Goal: Task Accomplishment & Management: Manage account settings

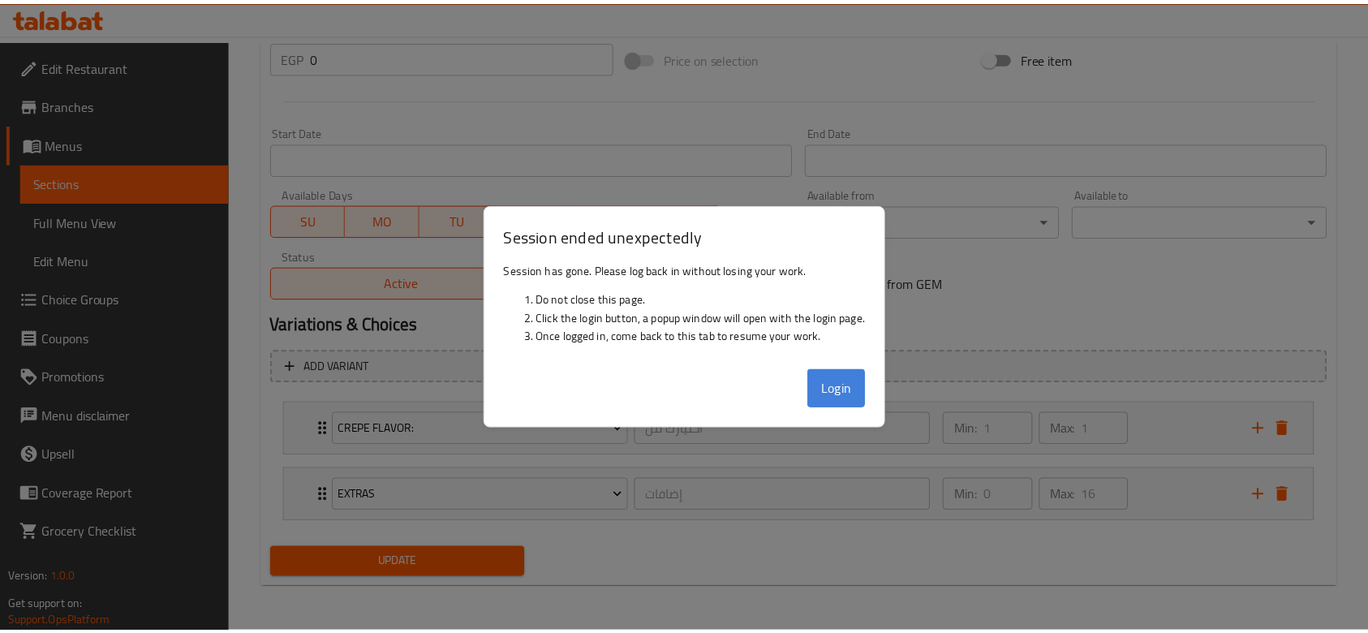
scroll to position [629, 0]
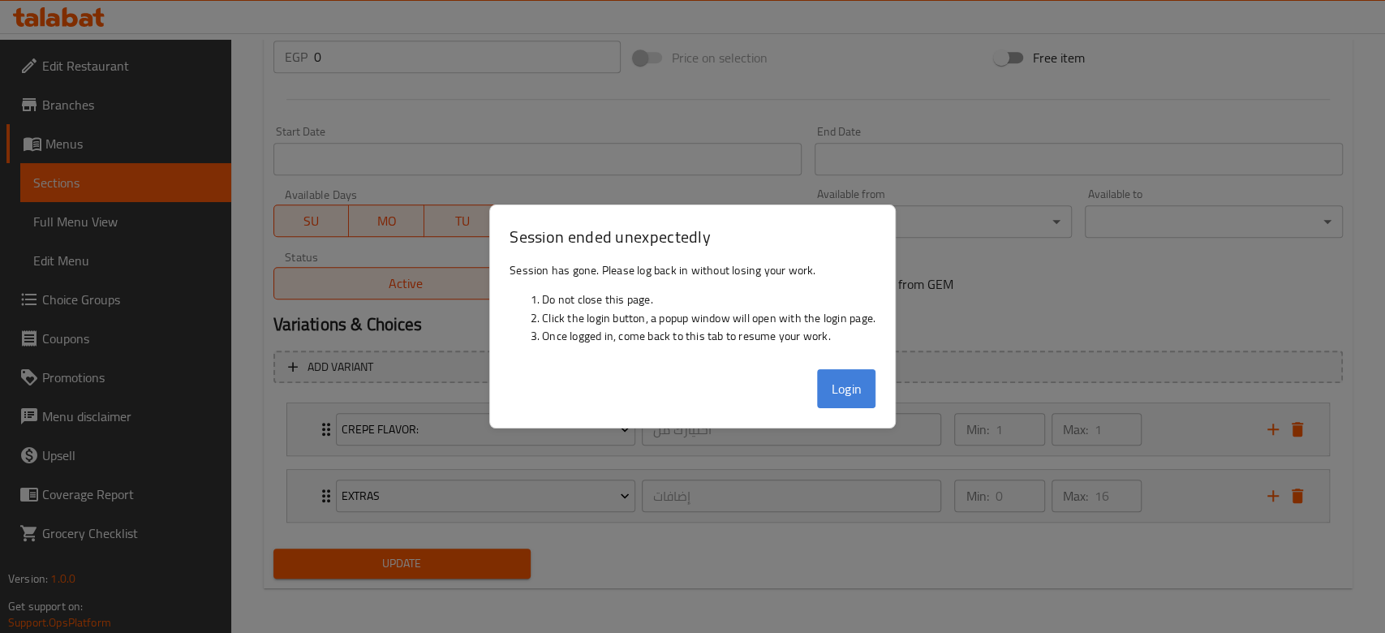
click at [852, 400] on button "Login" at bounding box center [846, 388] width 58 height 39
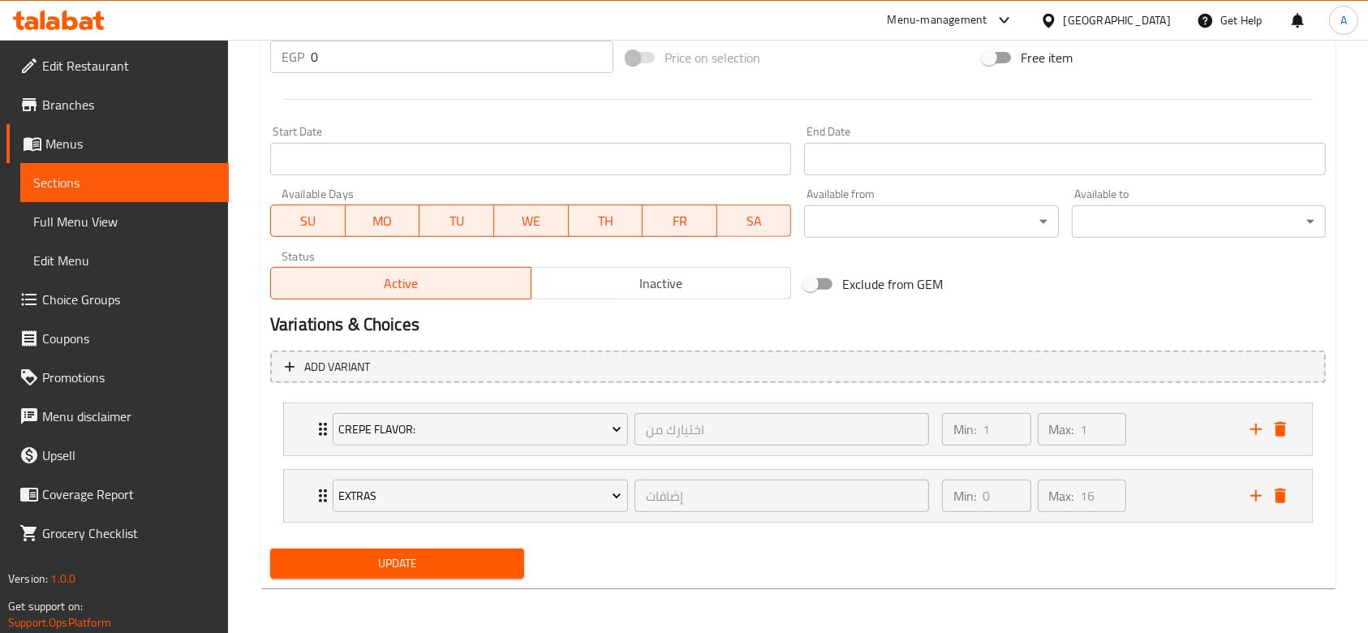
scroll to position [0, 0]
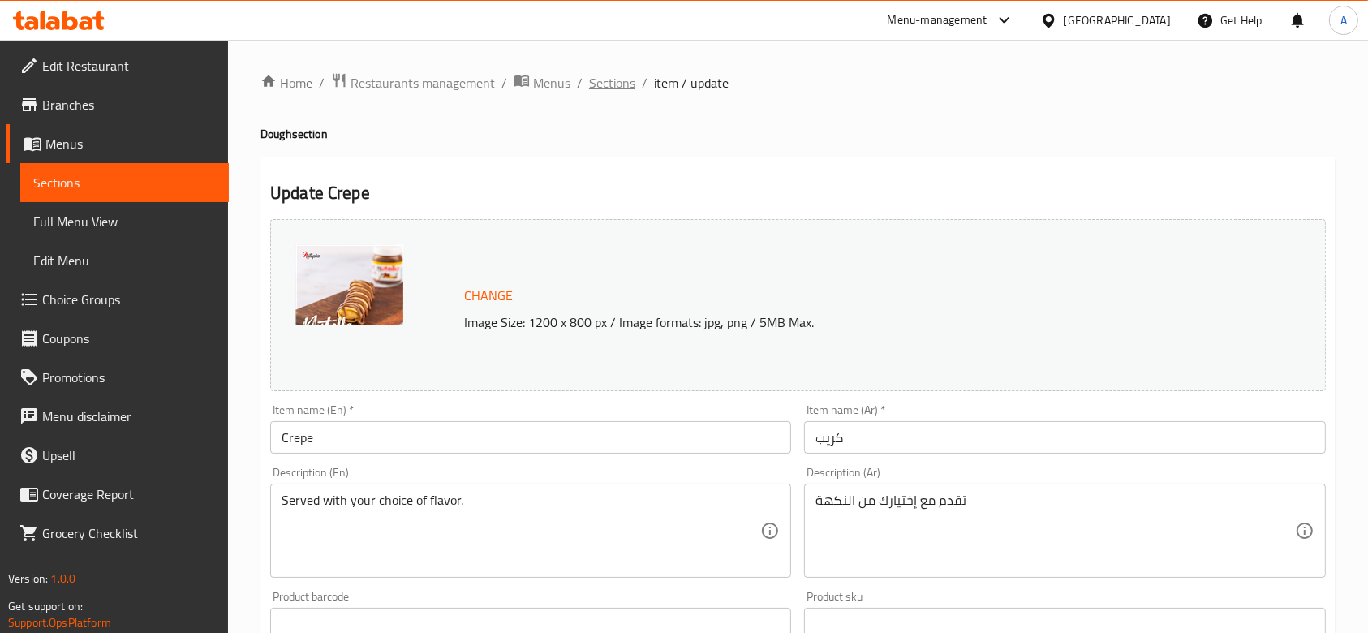
click at [603, 79] on span "Sections" at bounding box center [612, 82] width 46 height 19
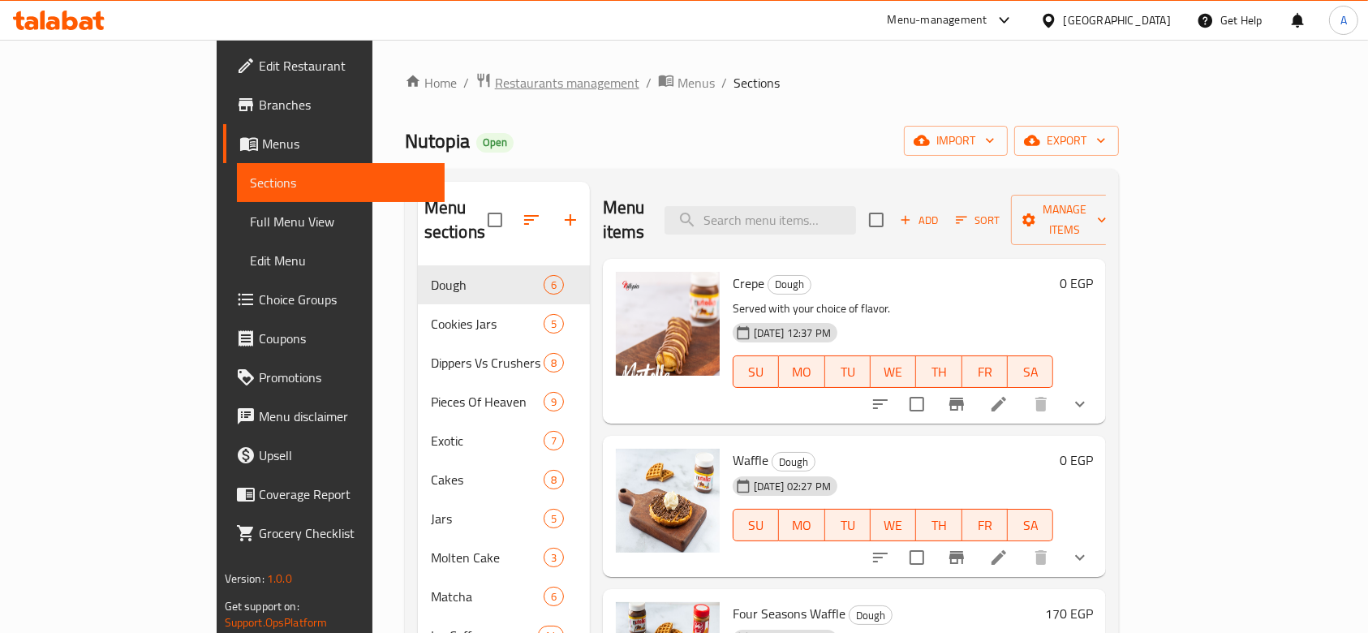
click at [495, 79] on span "Restaurants management" at bounding box center [567, 82] width 144 height 19
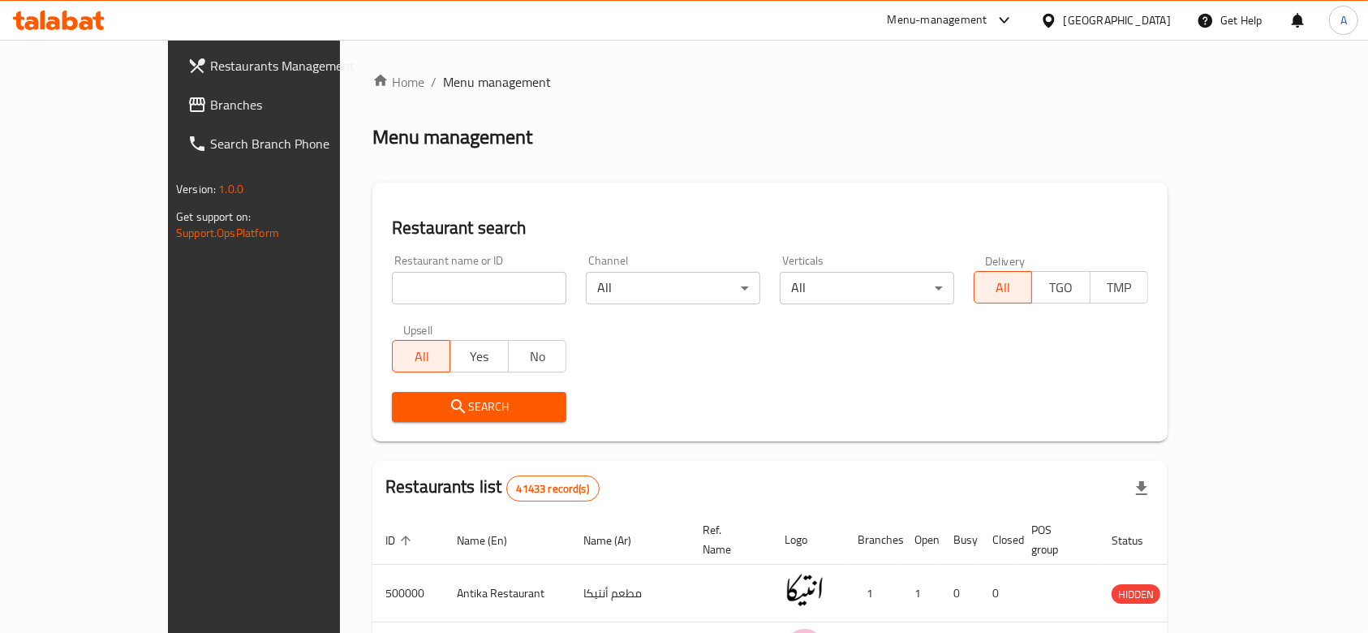
click at [436, 295] on input "search" at bounding box center [479, 288] width 174 height 32
type input "yummy box"
click button "Search" at bounding box center [479, 407] width 174 height 30
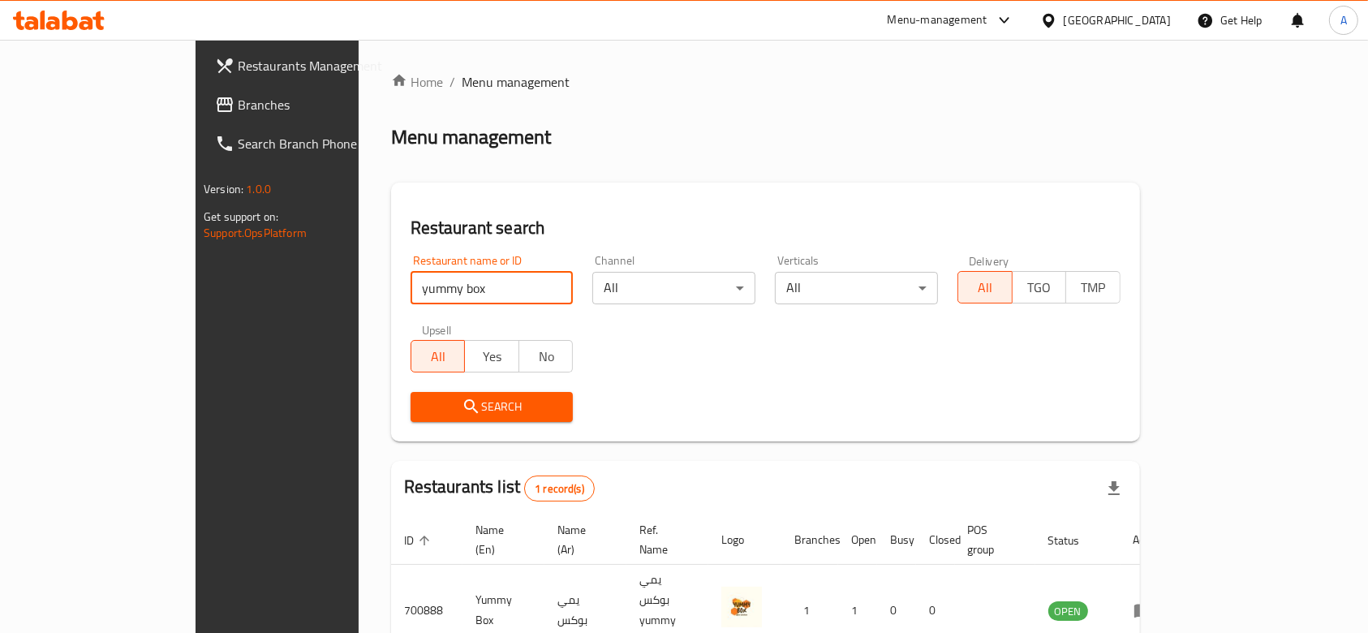
click at [491, 393] on button "Search" at bounding box center [491, 407] width 163 height 30
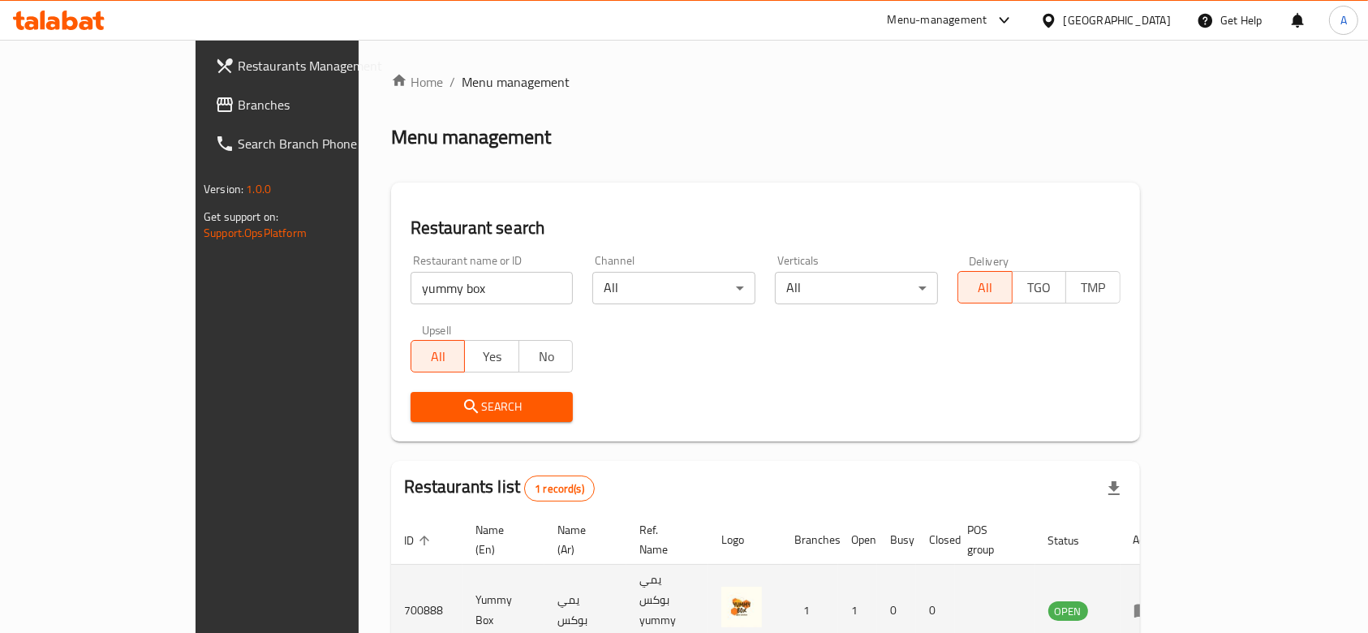
click at [1176, 574] on td "enhanced table" at bounding box center [1148, 611] width 56 height 92
click at [1152, 604] on icon "enhanced table" at bounding box center [1143, 611] width 18 height 14
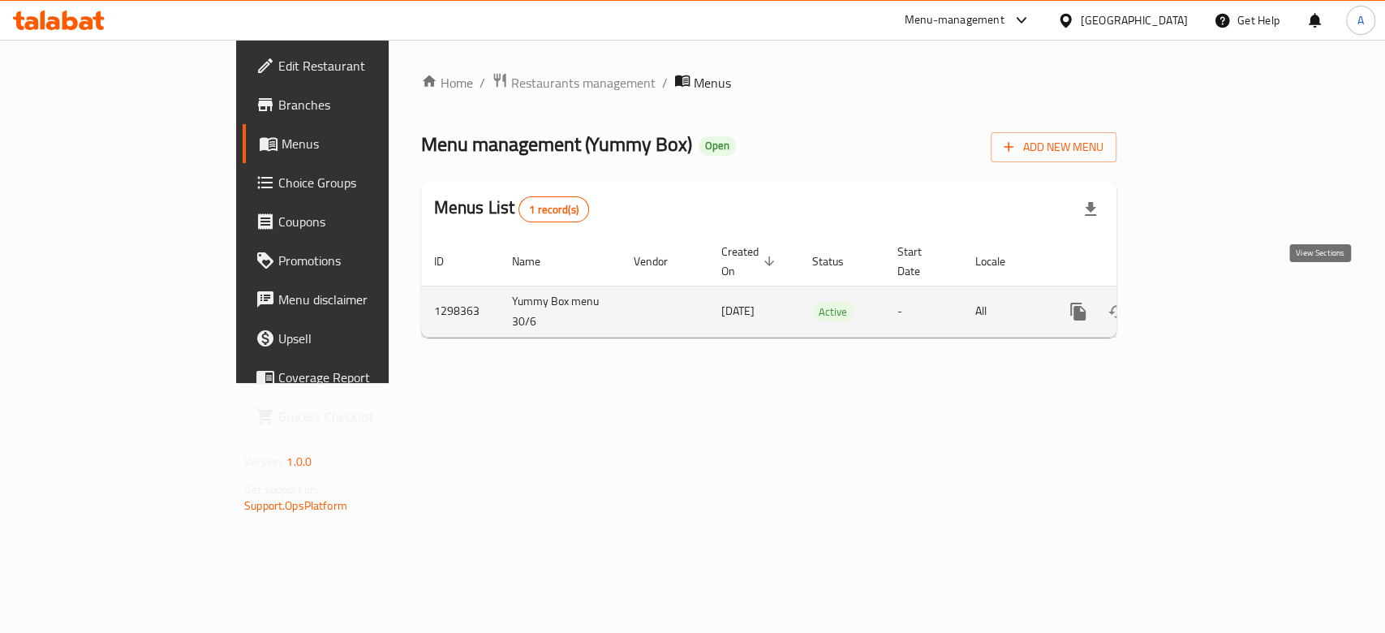
click at [1205, 302] on icon "enhanced table" at bounding box center [1194, 311] width 19 height 19
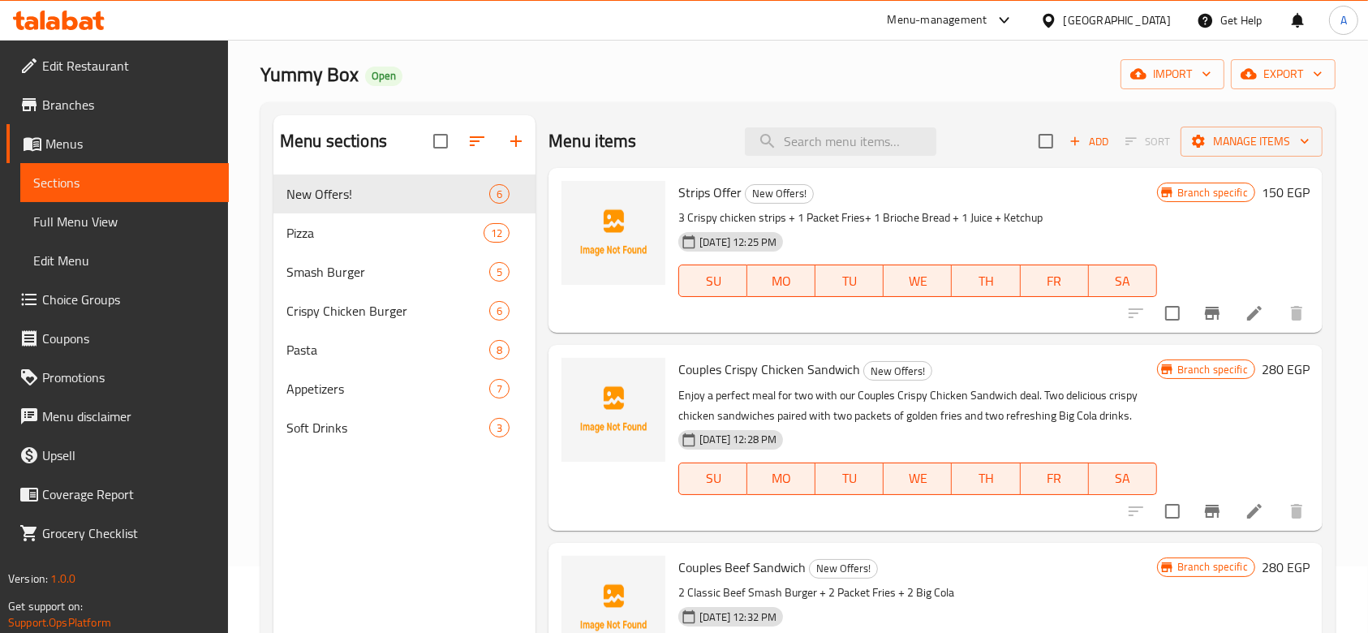
scroll to position [60, 0]
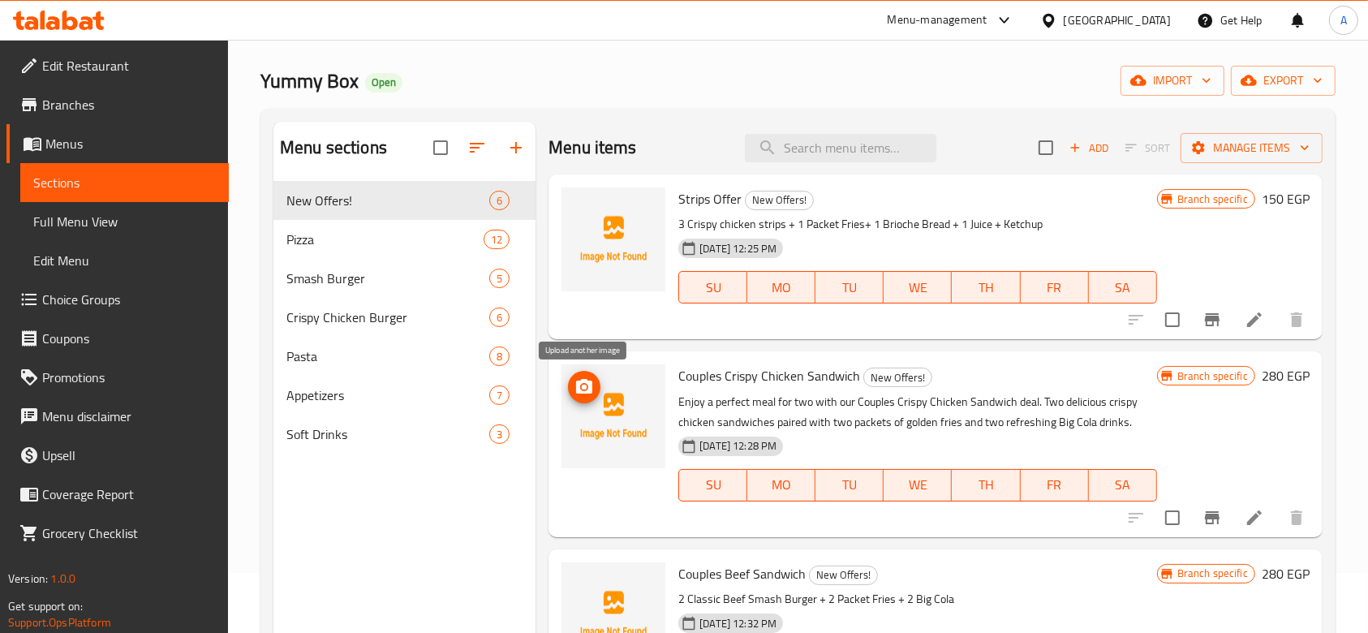
click at [594, 385] on span "upload picture" at bounding box center [584, 386] width 32 height 19
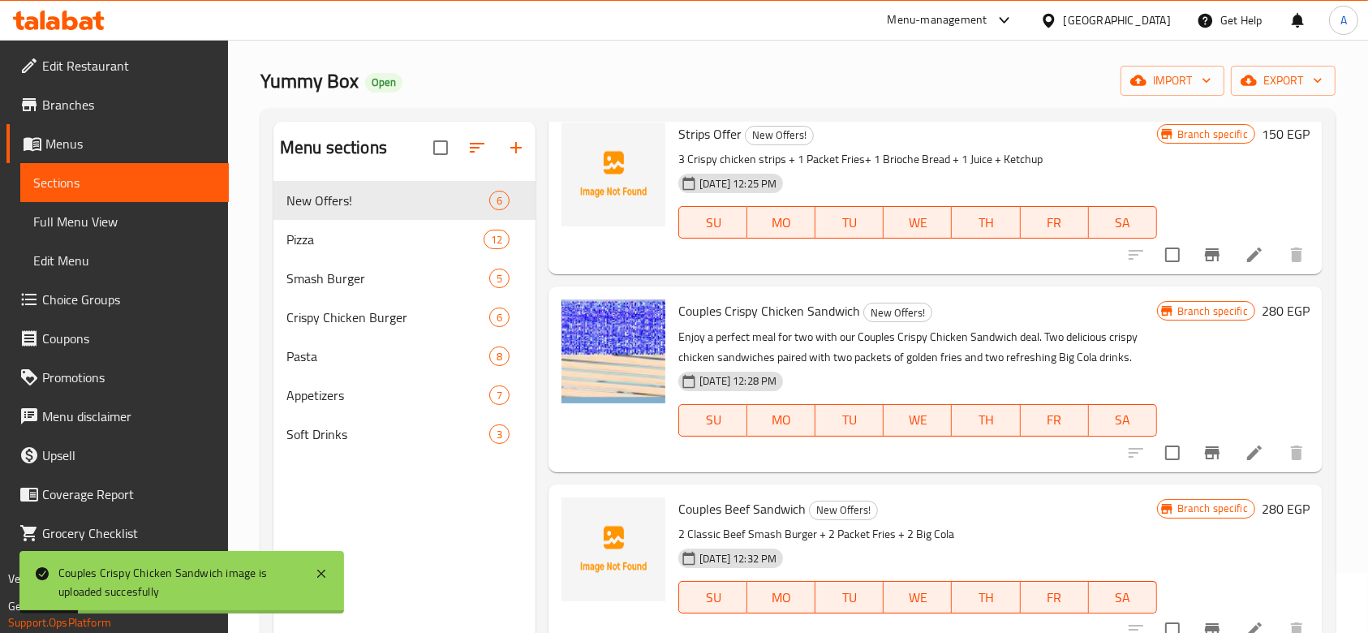
scroll to position [166, 0]
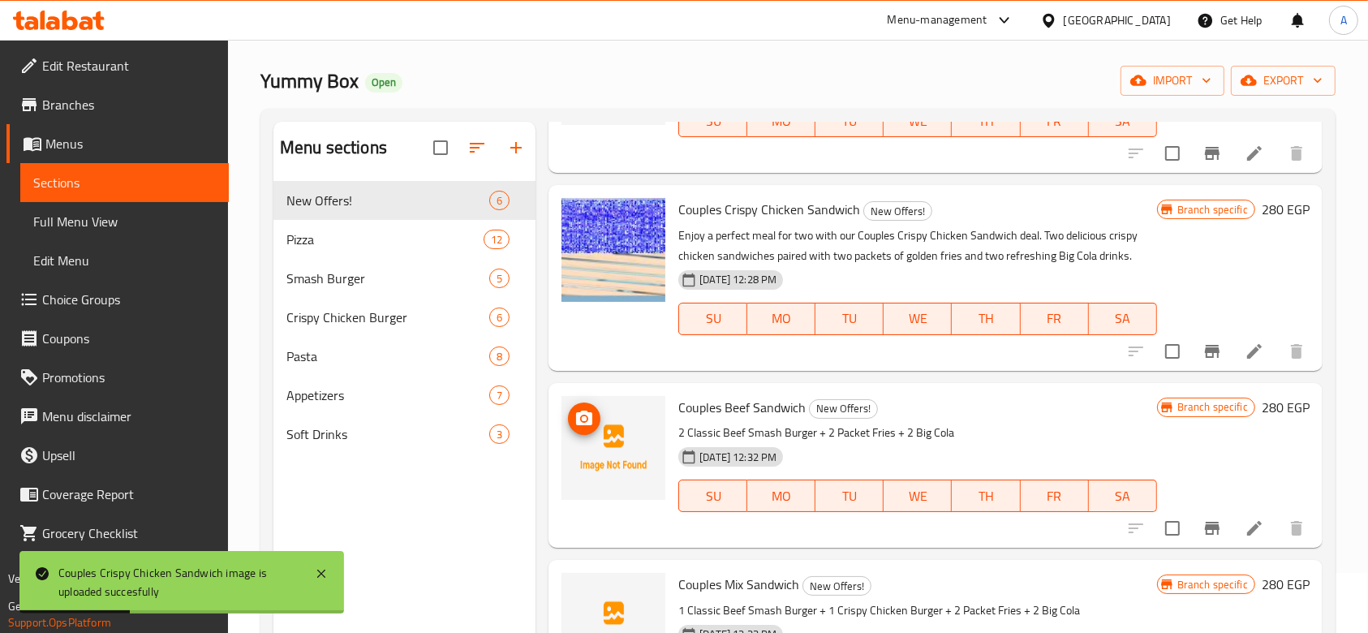
click at [582, 424] on icon "upload picture" at bounding box center [583, 418] width 19 height 19
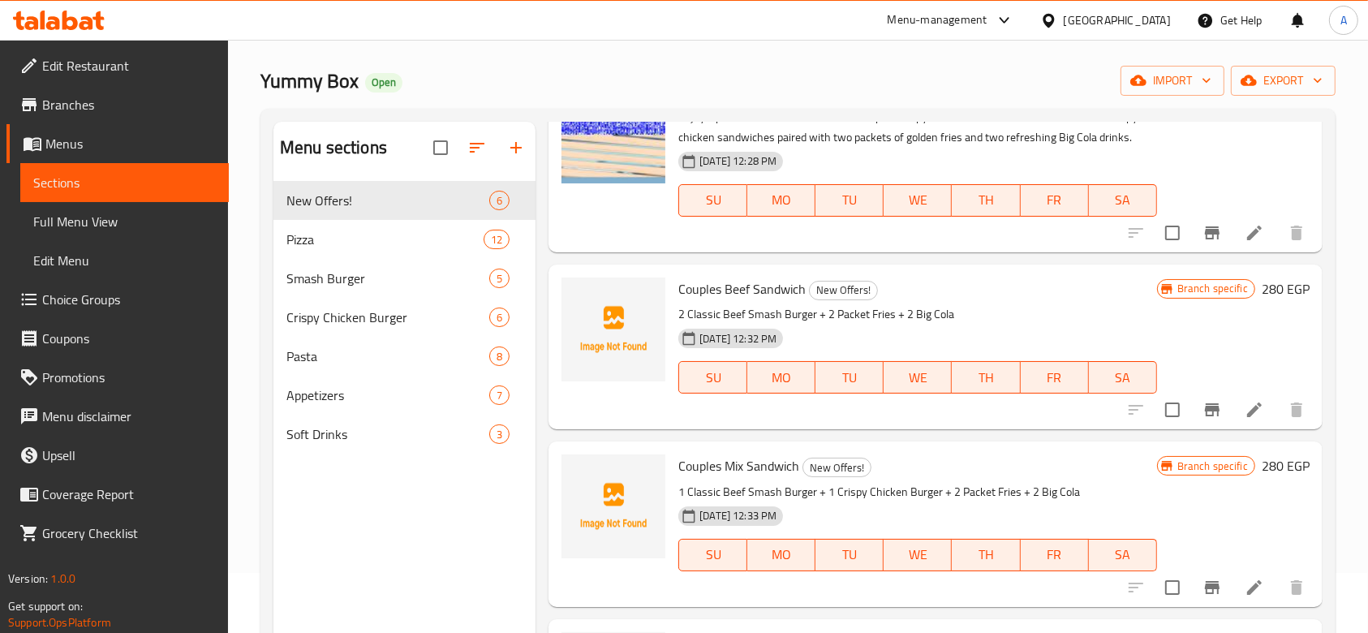
scroll to position [302, 0]
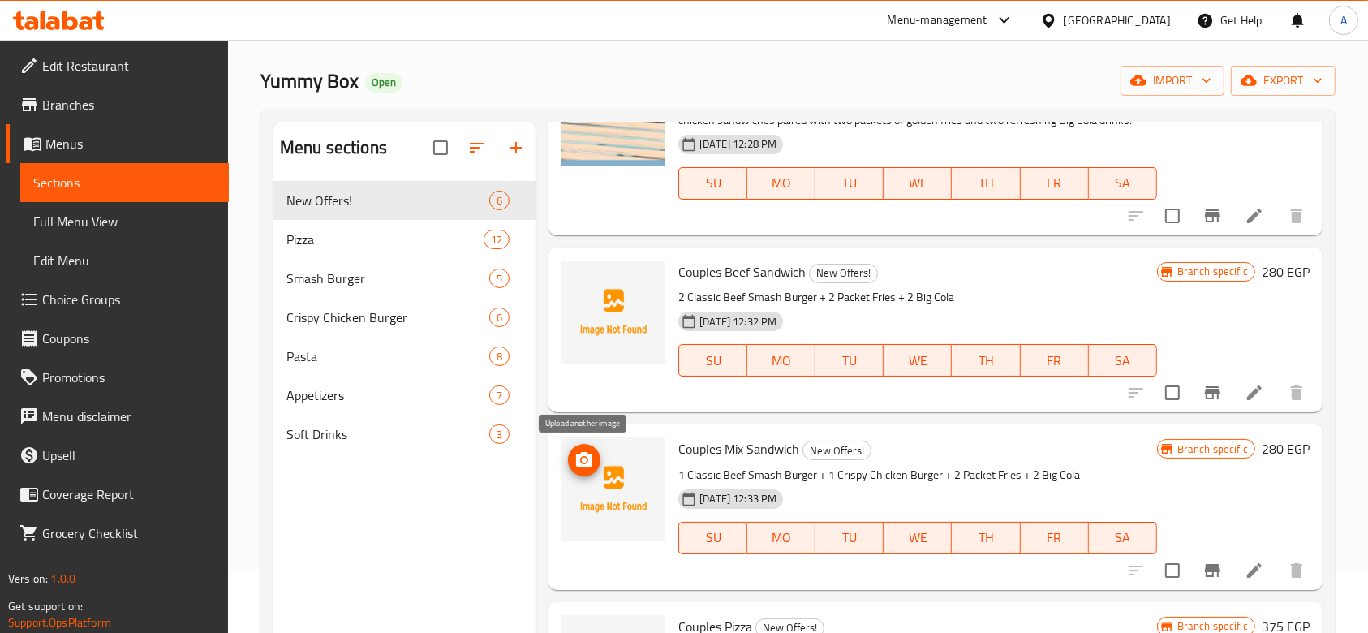
click at [593, 455] on icon "upload picture" at bounding box center [583, 459] width 19 height 19
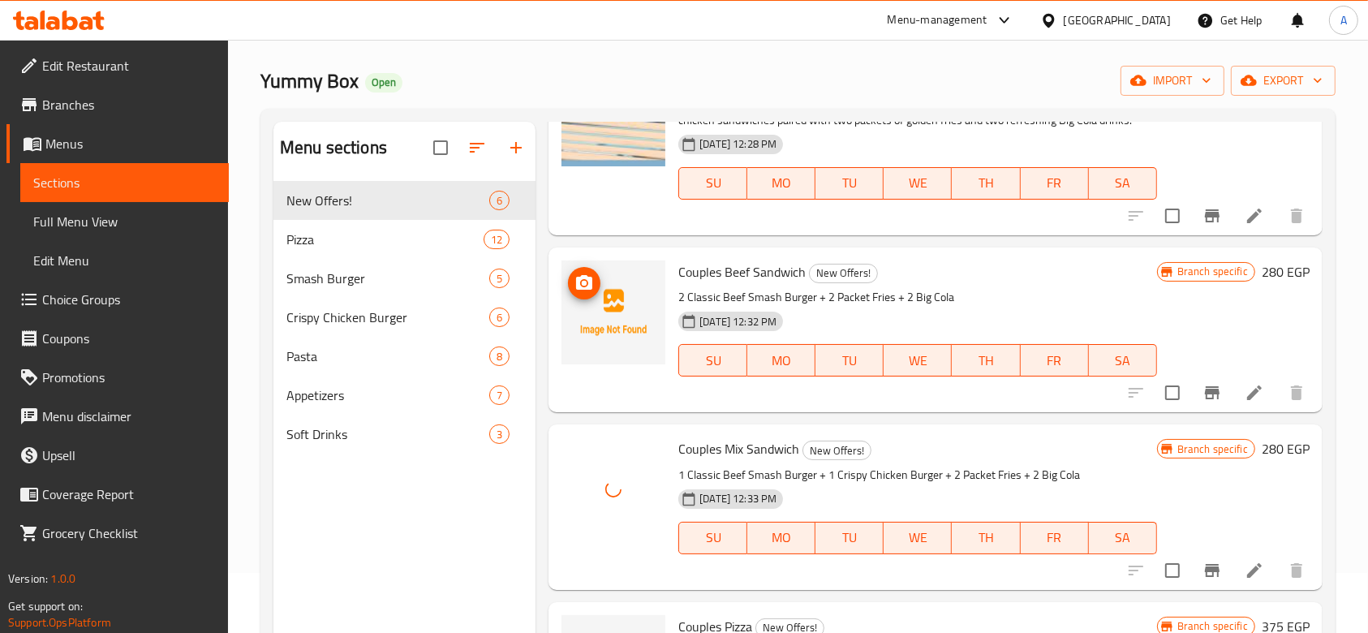
click at [590, 289] on icon "upload picture" at bounding box center [583, 282] width 19 height 19
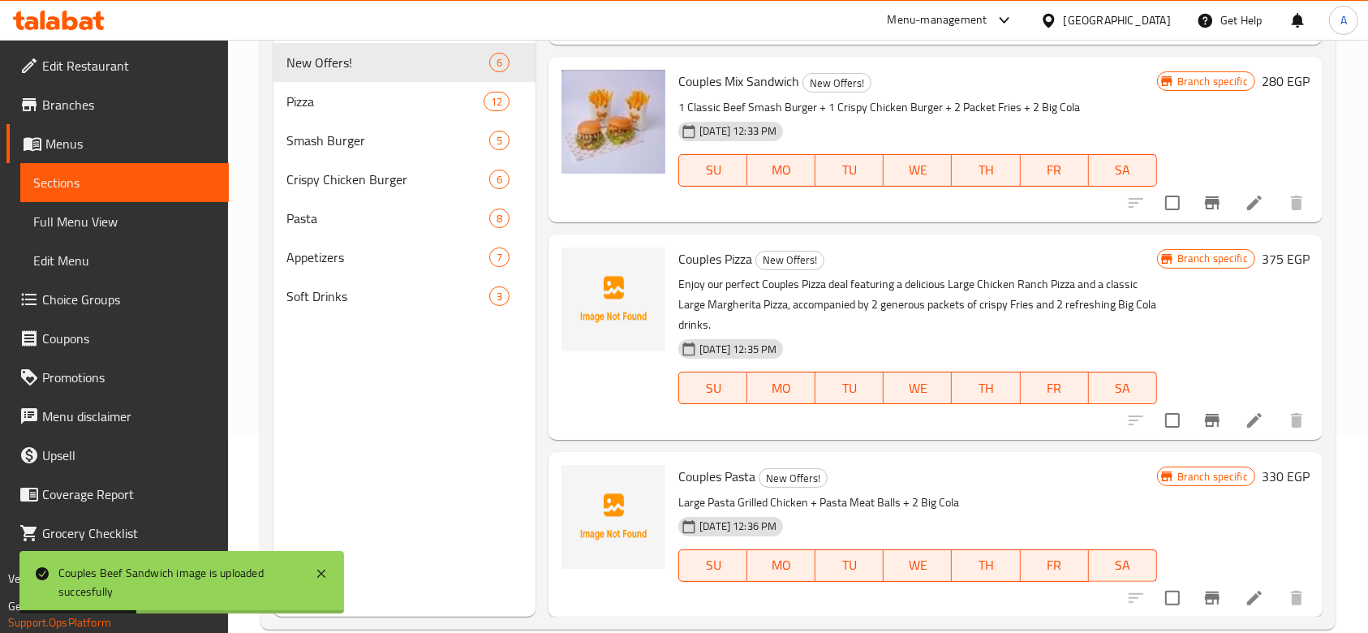
scroll to position [203, 0]
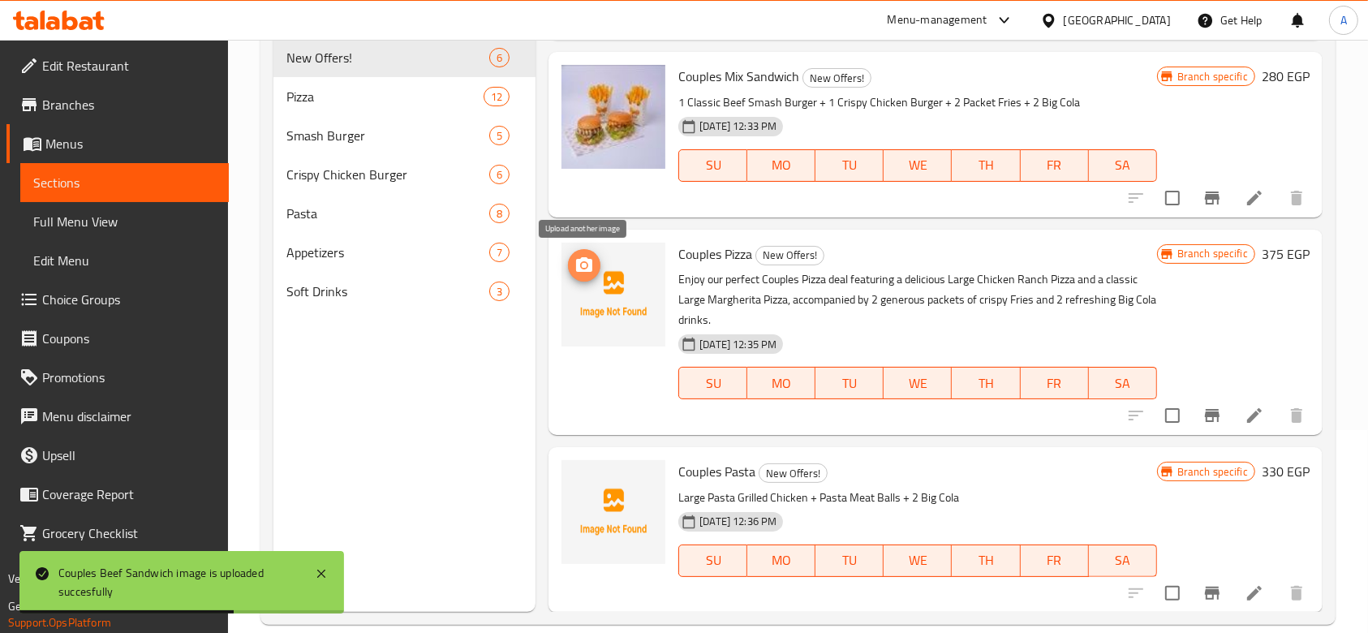
click at [591, 263] on icon "upload picture" at bounding box center [584, 264] width 16 height 15
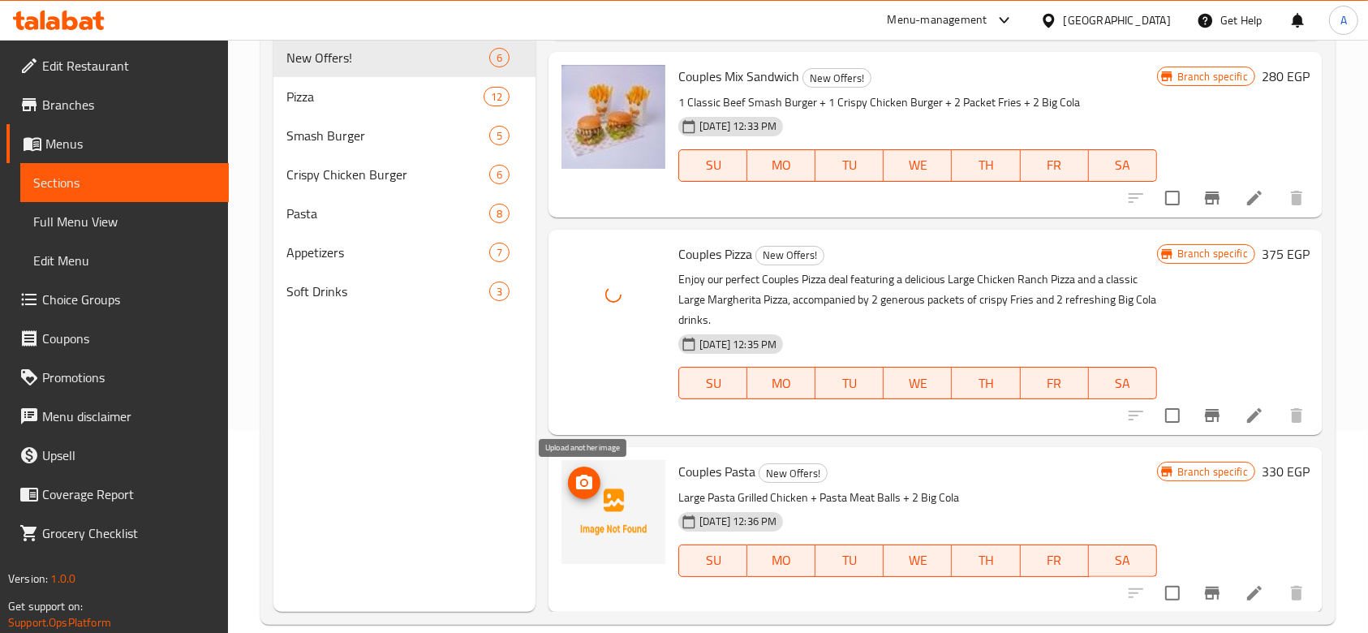
click at [577, 488] on icon "upload picture" at bounding box center [584, 482] width 16 height 15
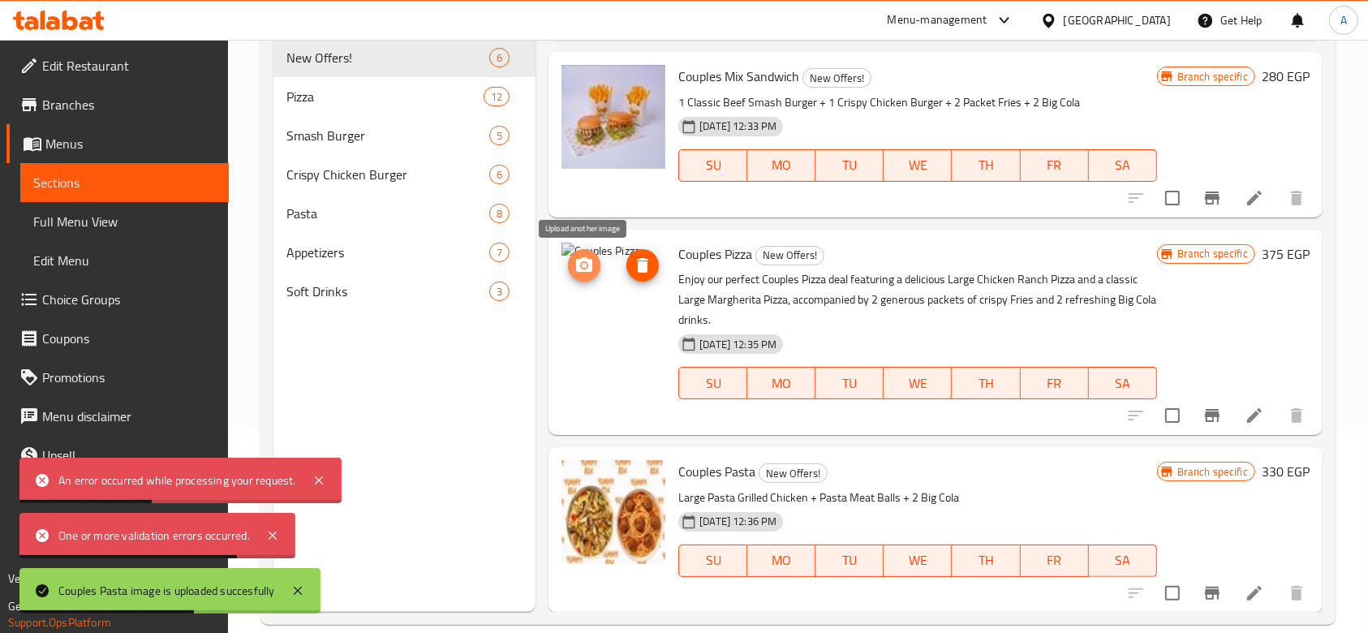
click at [591, 269] on icon "upload picture" at bounding box center [584, 264] width 16 height 15
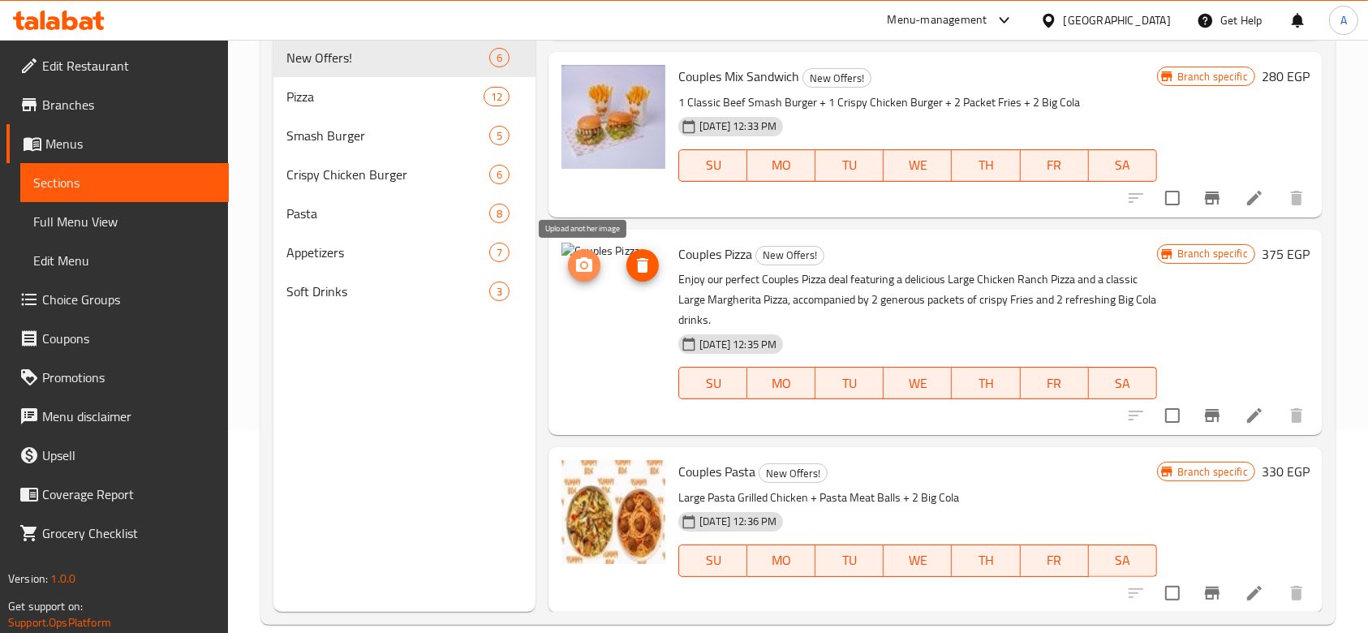
click at [589, 253] on button "upload picture" at bounding box center [584, 265] width 32 height 32
